Goal: Information Seeking & Learning: Learn about a topic

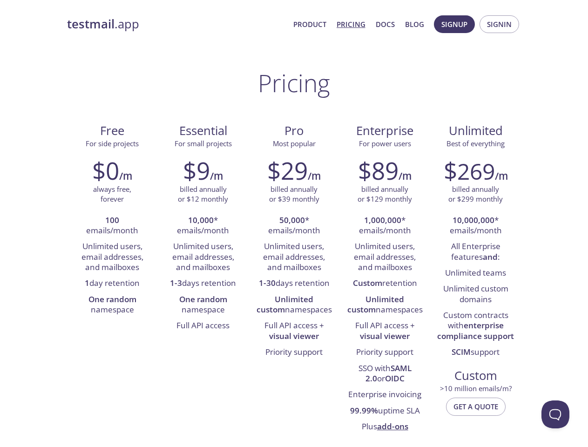
click at [455, 24] on span "Signup" at bounding box center [455, 24] width 26 height 12
click at [499, 24] on span "Signin" at bounding box center [499, 24] width 25 height 12
click at [112, 226] on li "100 emails/month" at bounding box center [112, 226] width 77 height 27
click at [112, 257] on li "Unlimited users, email addresses, and mailboxes" at bounding box center [112, 257] width 77 height 37
click at [112, 284] on li "1 day retention" at bounding box center [112, 284] width 77 height 16
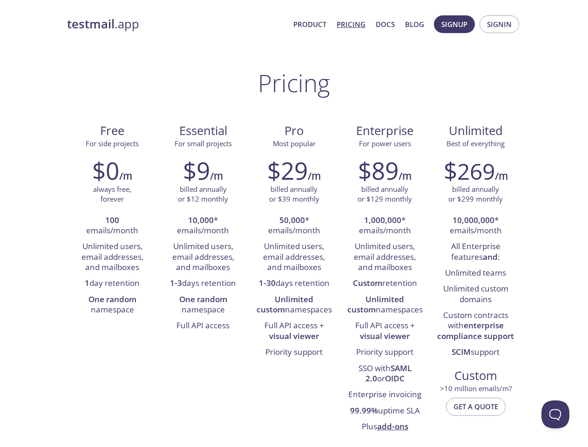
click at [112, 305] on li "One random namespace" at bounding box center [112, 305] width 77 height 27
click at [203, 226] on li "10,000 * emails/month" at bounding box center [203, 226] width 77 height 27
click at [203, 257] on li "Unlimited users, email addresses, and mailboxes" at bounding box center [203, 257] width 77 height 37
click at [203, 284] on li "1-3 days retention" at bounding box center [203, 284] width 77 height 16
click at [203, 305] on li "One random namespace" at bounding box center [203, 305] width 77 height 27
